Goal: Task Accomplishment & Management: Use online tool/utility

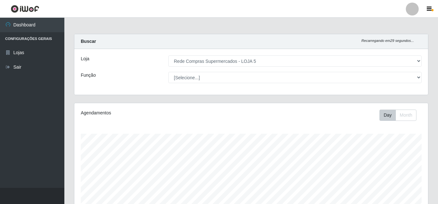
select select "397"
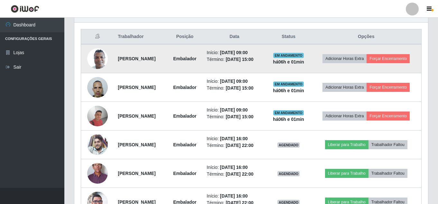
scroll to position [134, 354]
click at [409, 60] on button "Forçar Encerramento" at bounding box center [388, 58] width 43 height 9
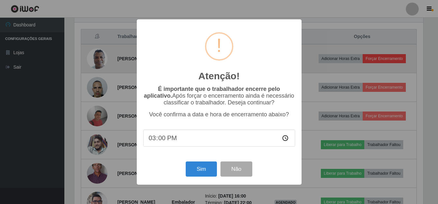
scroll to position [134, 351]
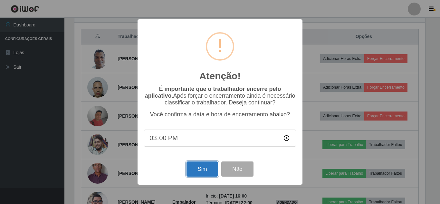
click at [202, 169] on button "Sim" at bounding box center [202, 168] width 31 height 15
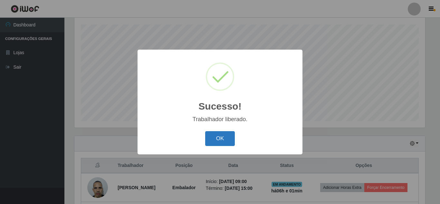
click at [218, 139] on button "OK" at bounding box center [220, 138] width 30 height 15
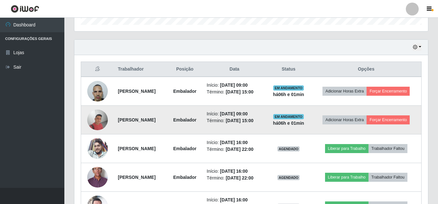
scroll to position [206, 0]
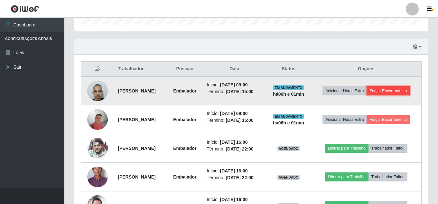
click at [404, 91] on button "Forçar Encerramento" at bounding box center [388, 90] width 43 height 9
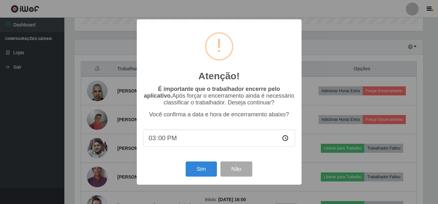
scroll to position [134, 351]
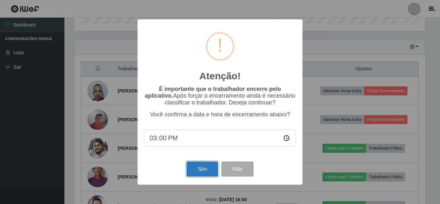
click at [205, 169] on button "Sim" at bounding box center [202, 168] width 31 height 15
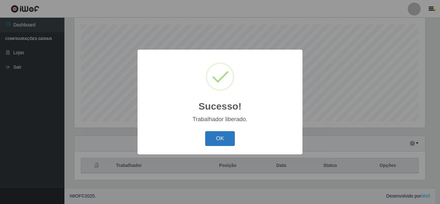
click at [223, 135] on button "OK" at bounding box center [220, 138] width 30 height 15
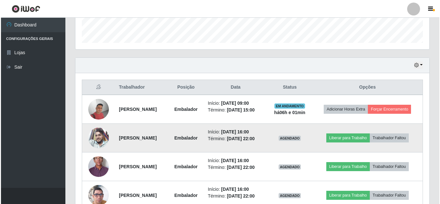
scroll to position [206, 0]
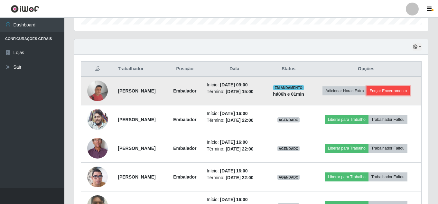
click at [396, 90] on button "Forçar Encerramento" at bounding box center [388, 90] width 43 height 9
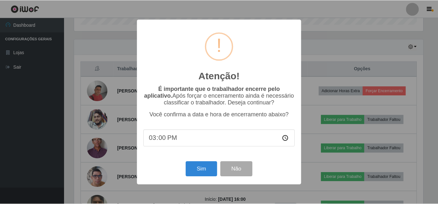
scroll to position [134, 351]
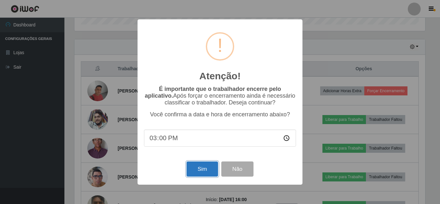
click at [206, 167] on button "Sim" at bounding box center [202, 168] width 31 height 15
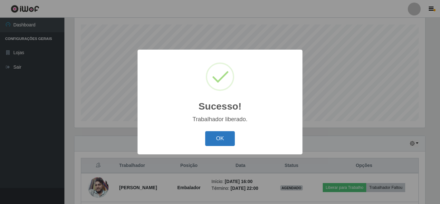
click at [226, 139] on button "OK" at bounding box center [220, 138] width 30 height 15
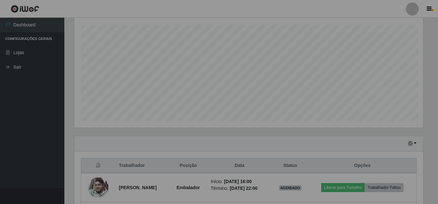
scroll to position [0, 0]
